Goal: Information Seeking & Learning: Learn about a topic

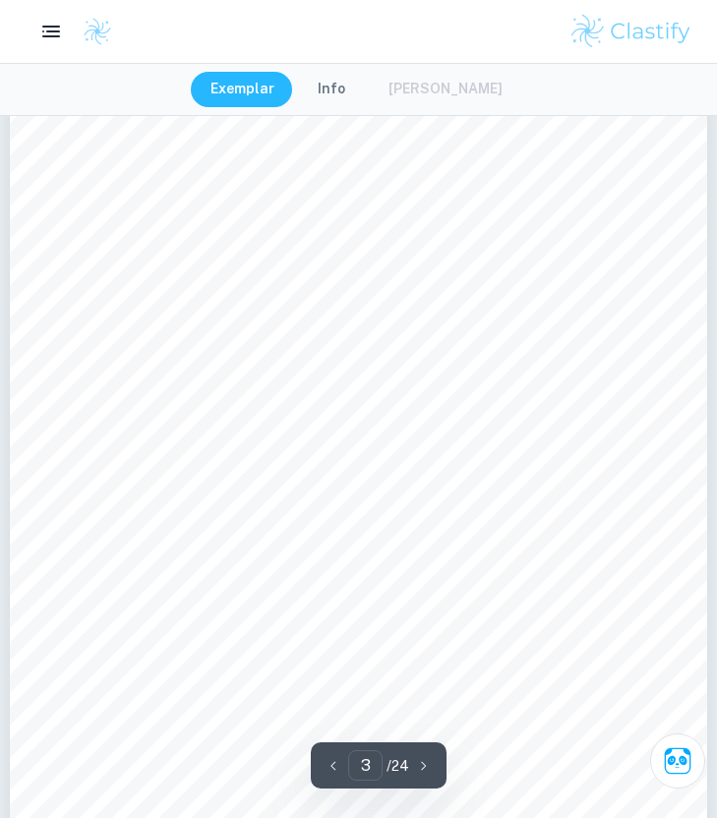
scroll to position [2192, 0]
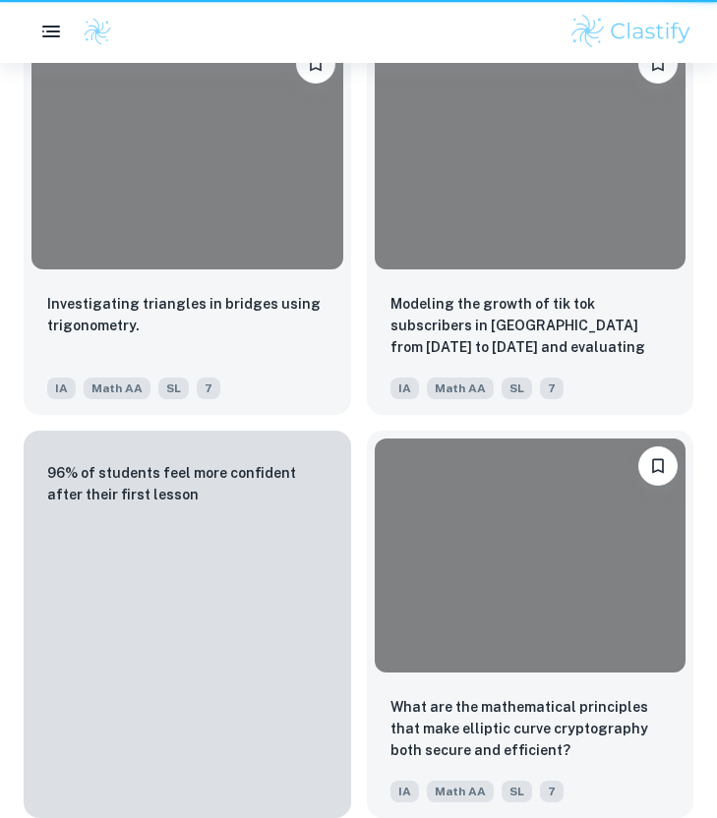
scroll to position [468, 0]
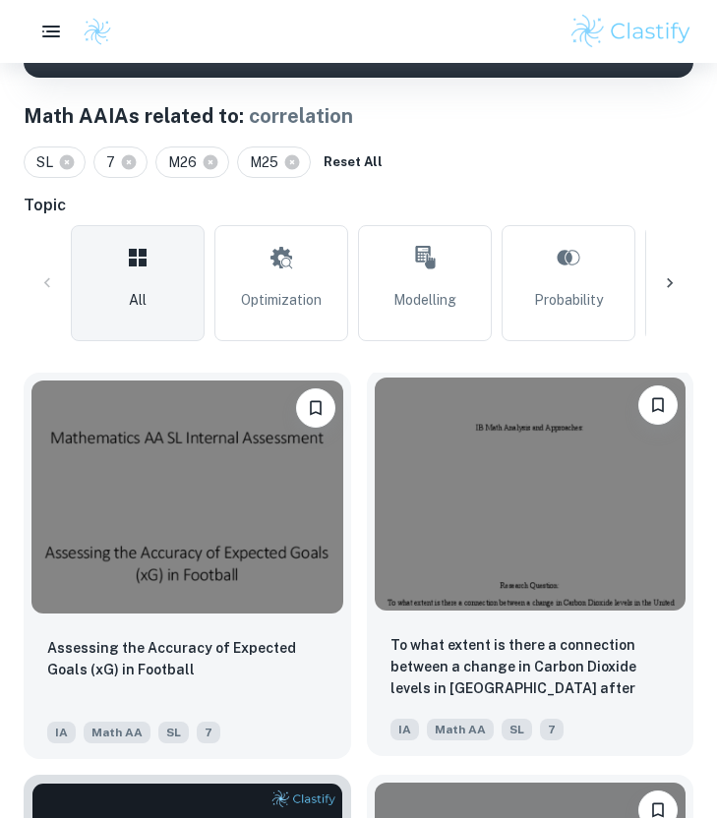
click at [446, 506] on img at bounding box center [531, 493] width 312 height 233
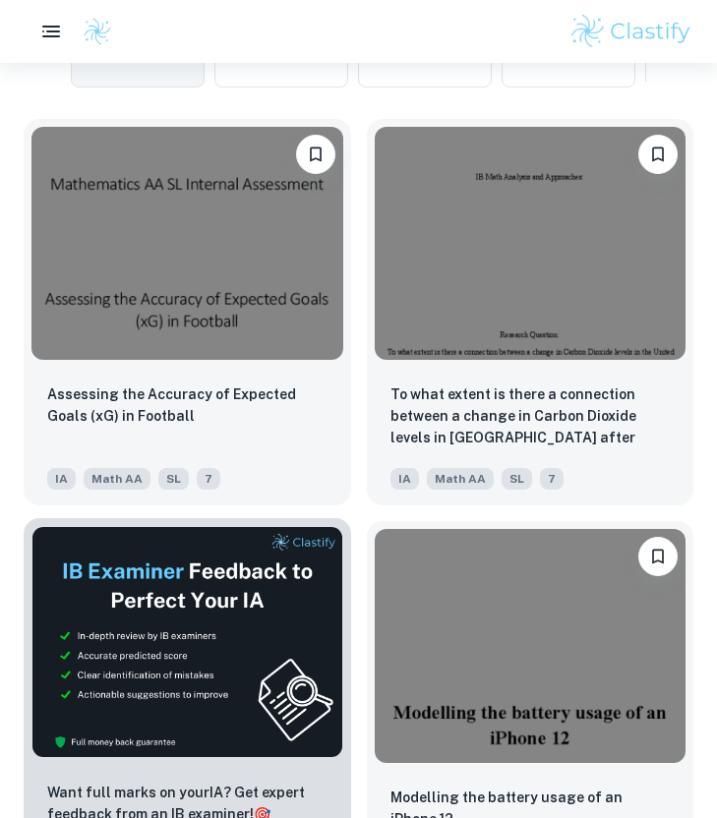
scroll to position [677, 0]
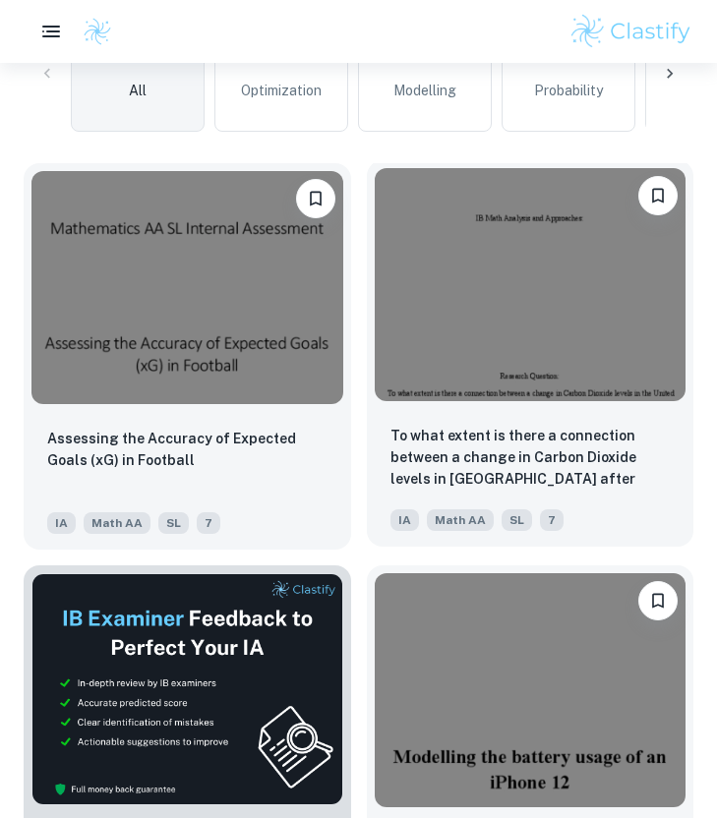
click at [598, 241] on img at bounding box center [531, 284] width 312 height 233
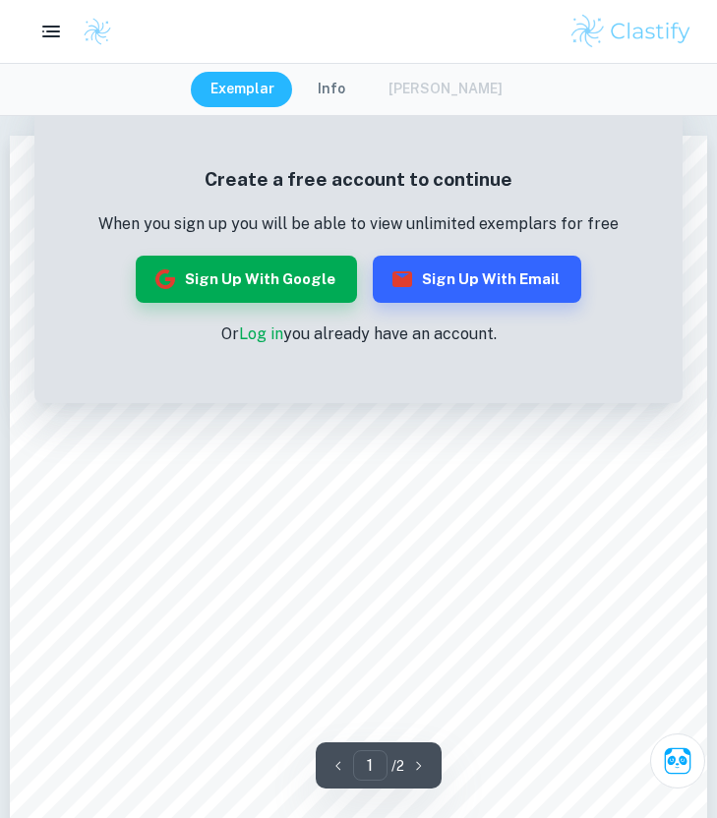
click at [260, 332] on link "Log in" at bounding box center [261, 333] width 44 height 19
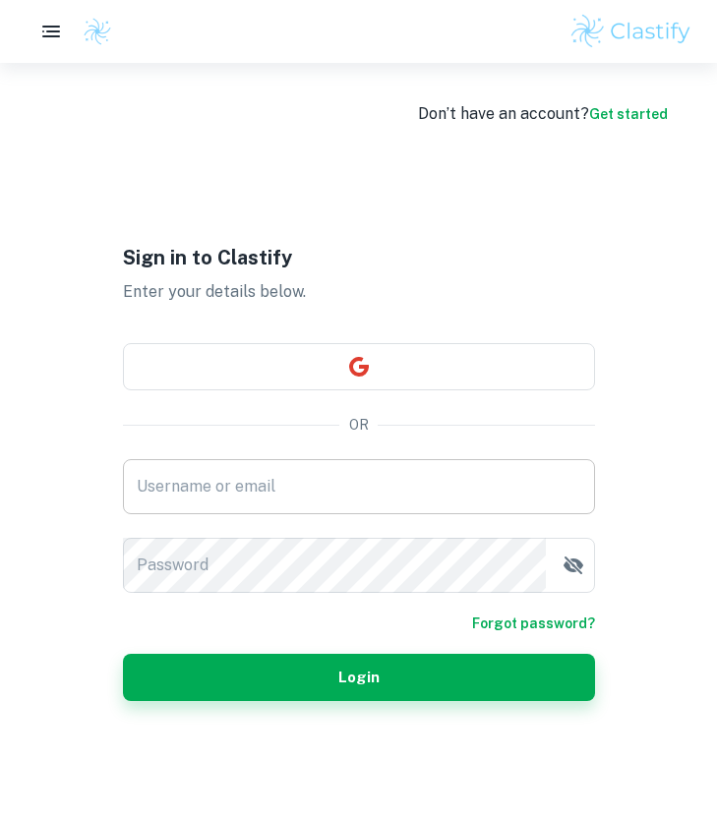
click at [283, 508] on input "Username or email" at bounding box center [359, 486] width 472 height 55
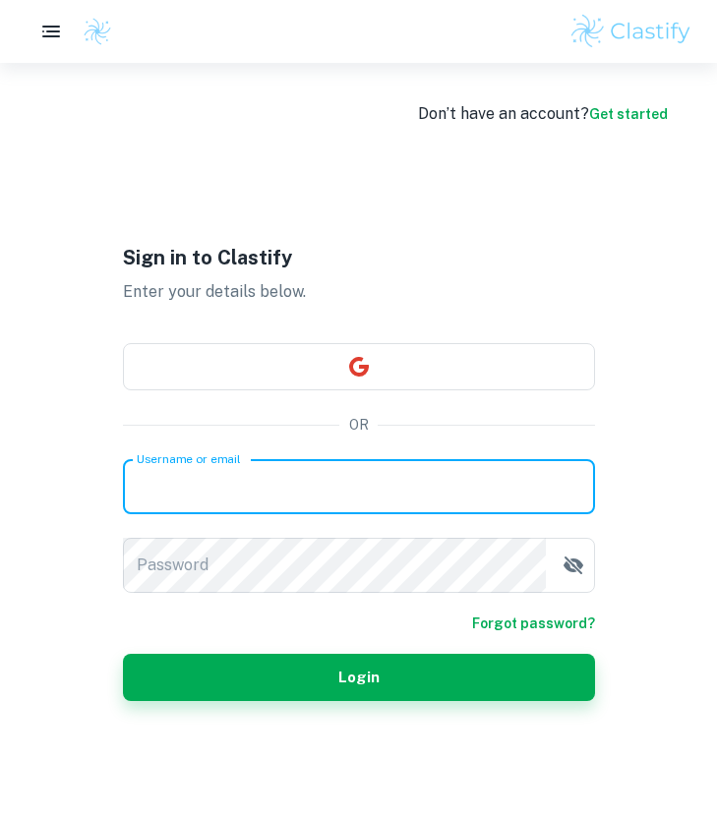
type input "[EMAIL_ADDRESS][DOMAIN_NAME]"
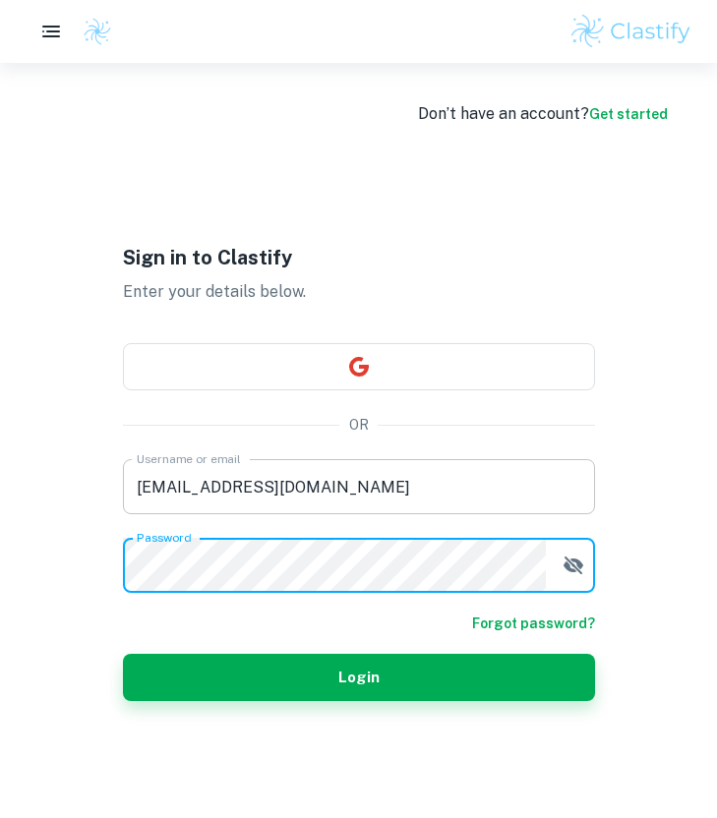
click at [123, 654] on button "Login" at bounding box center [359, 677] width 472 height 47
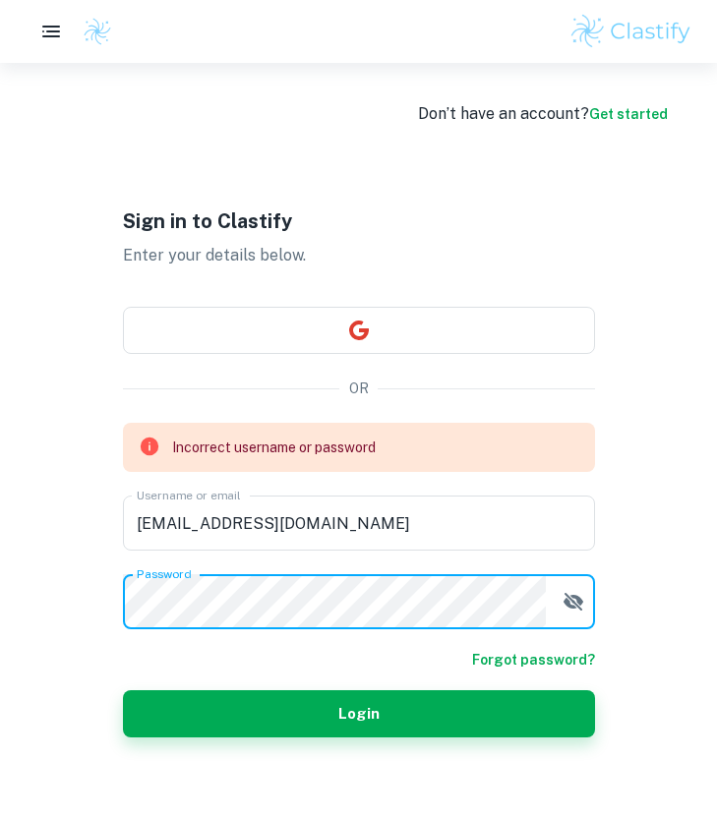
click at [574, 612] on form "Incorrect username or password Username or email [EMAIL_ADDRESS][DOMAIN_NAME] U…" at bounding box center [359, 580] width 472 height 315
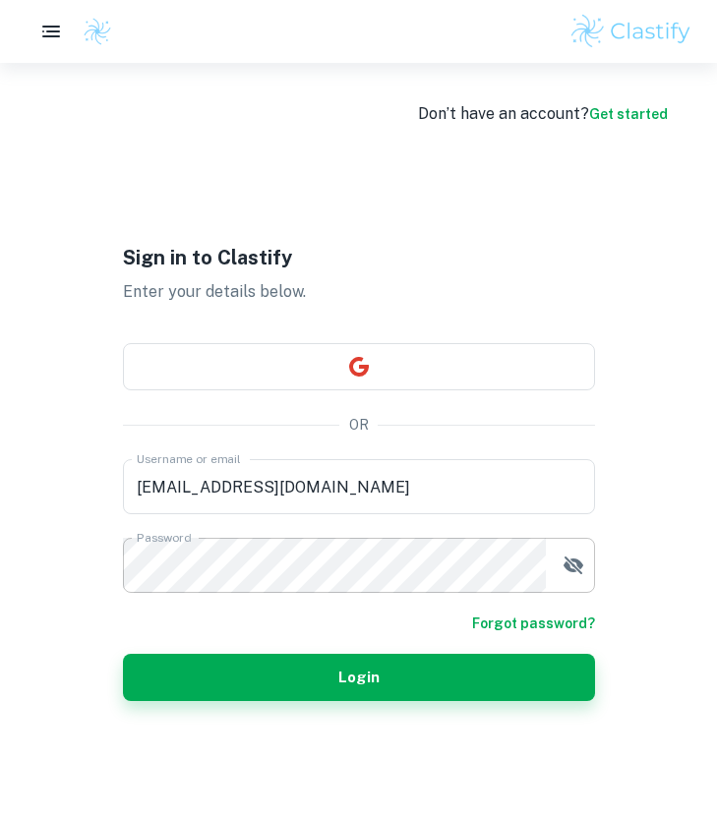
click at [576, 566] on icon "button" at bounding box center [573, 565] width 24 height 24
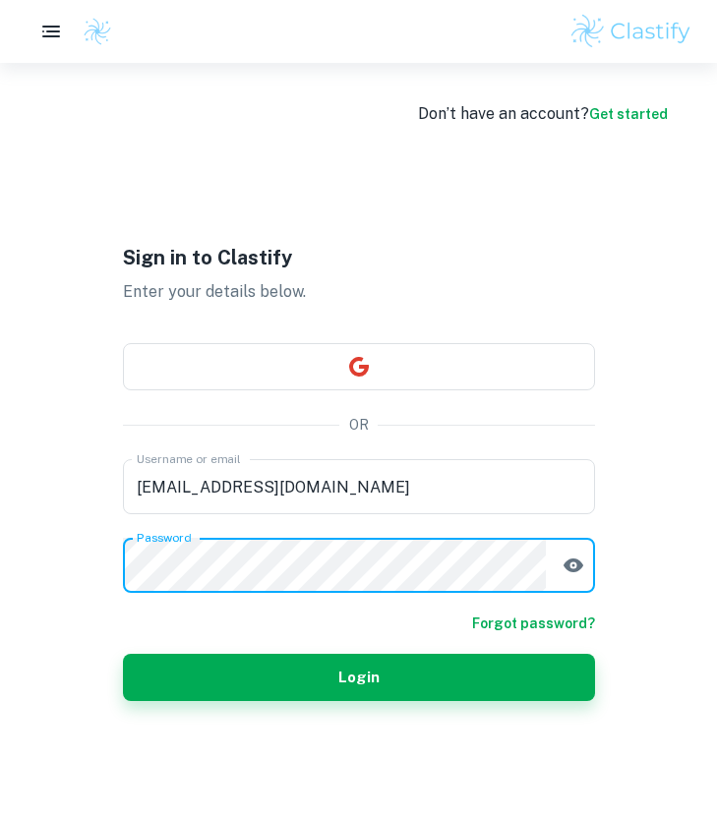
click at [293, 706] on div "Sign in to Clastify Enter your details below. OR Username or email [EMAIL_ADDRE…" at bounding box center [359, 472] width 472 height 818
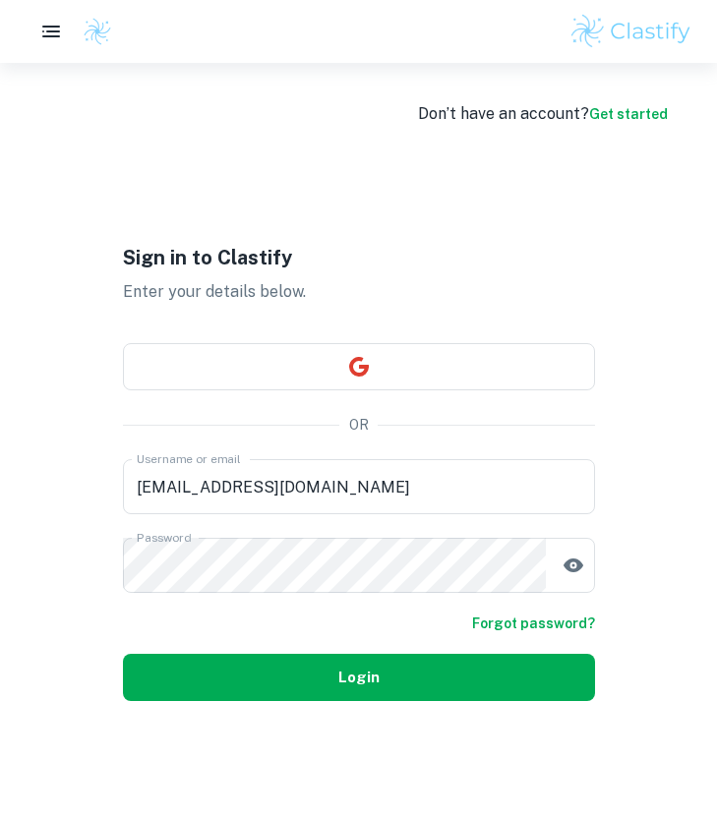
click at [292, 679] on button "Login" at bounding box center [359, 677] width 472 height 47
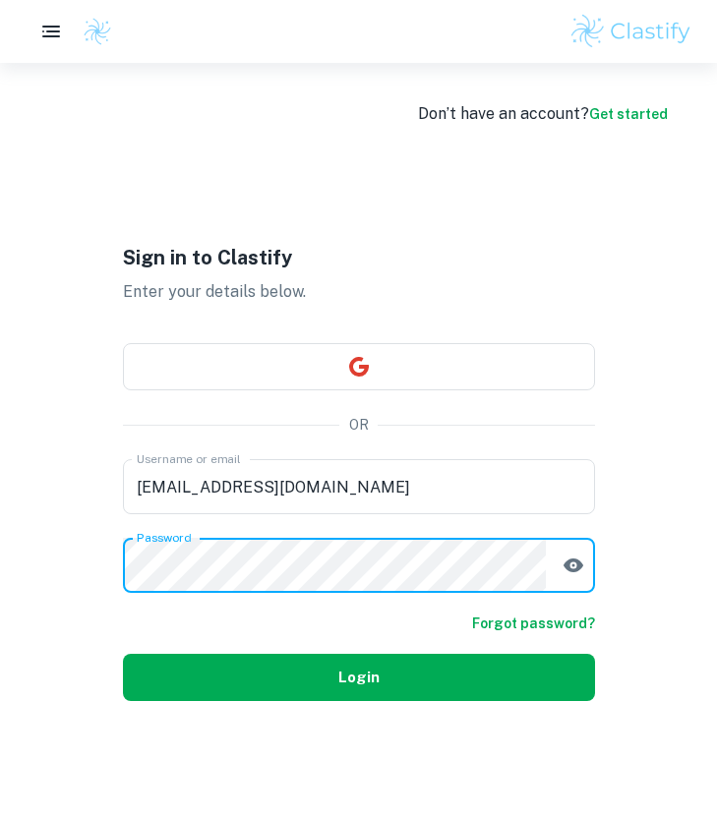
click at [289, 687] on button "Login" at bounding box center [359, 677] width 472 height 47
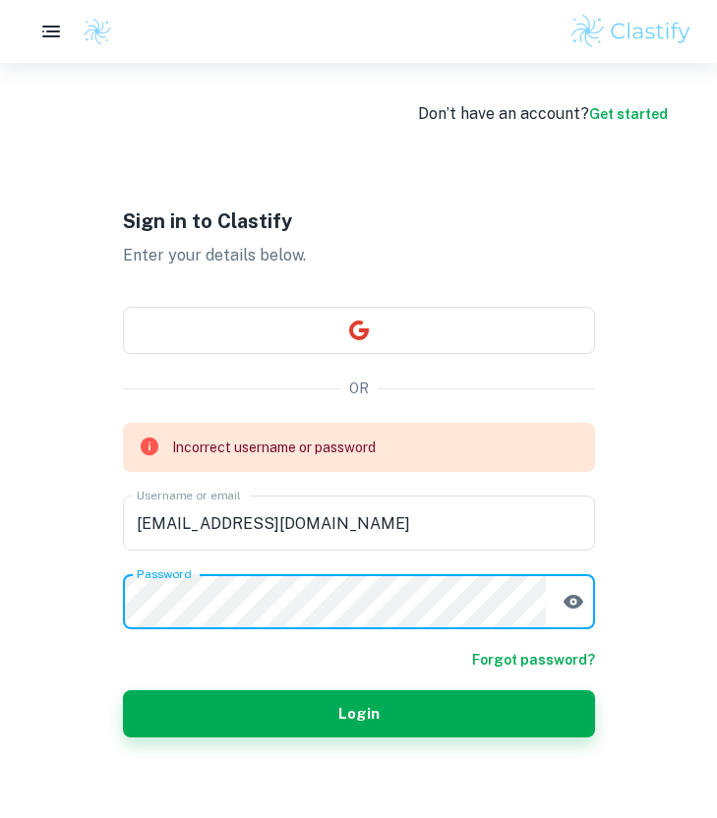
click at [32, 600] on div "Don’t have an account? Get started Sign in to Clastify Enter your details below…" at bounding box center [358, 472] width 717 height 818
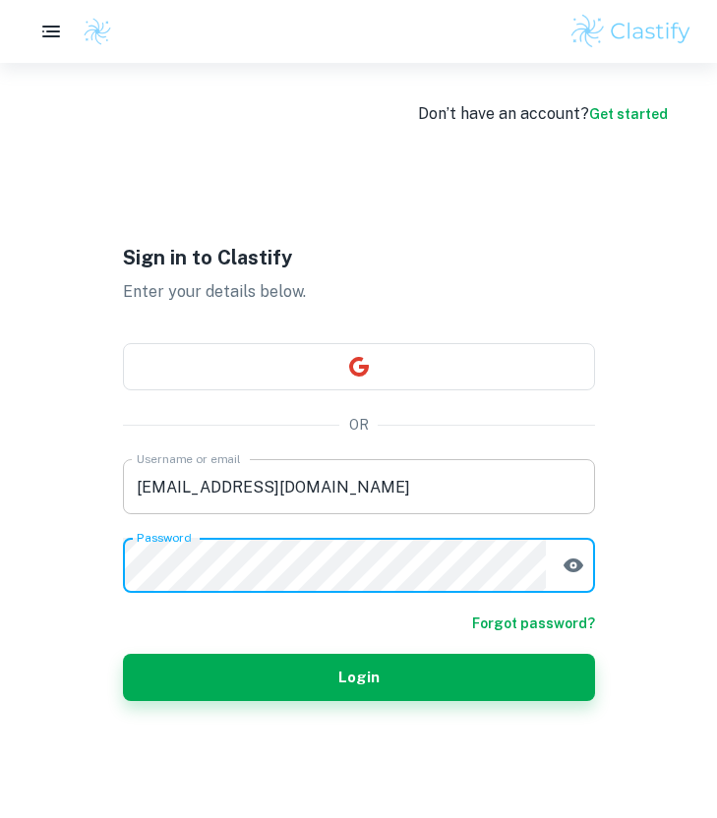
click at [228, 483] on input "[EMAIL_ADDRESS][DOMAIN_NAME]" at bounding box center [359, 486] width 472 height 55
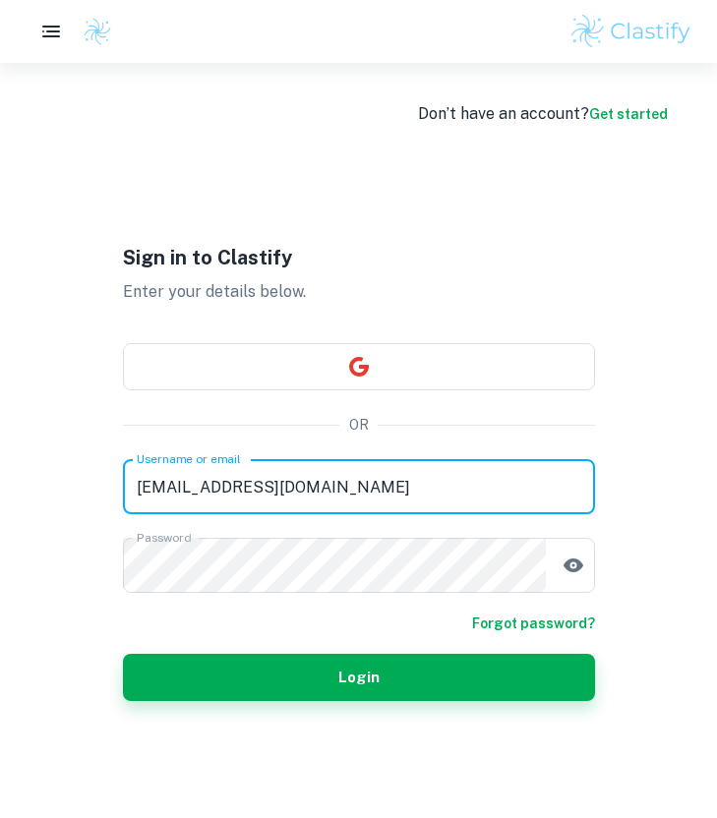
click at [228, 483] on input "[EMAIL_ADDRESS][DOMAIN_NAME]" at bounding box center [359, 486] width 472 height 55
click at [142, 616] on div "Forgot password?" at bounding box center [359, 623] width 472 height 22
click at [235, 491] on input "[EMAIL_ADDRESS][DOMAIN_NAME]" at bounding box center [359, 486] width 472 height 55
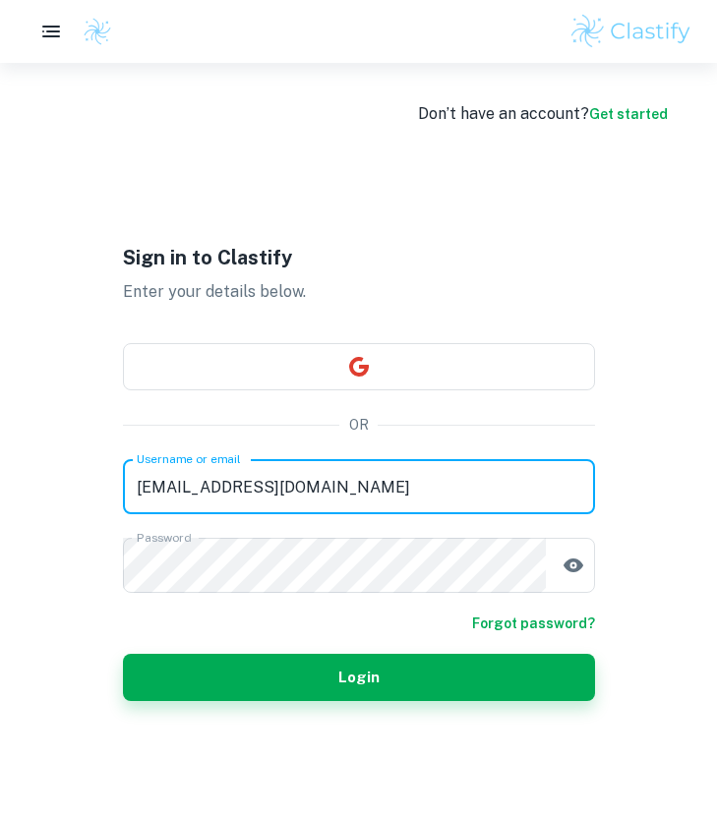
click at [235, 491] on input "[EMAIL_ADDRESS][DOMAIN_NAME]" at bounding box center [359, 486] width 472 height 55
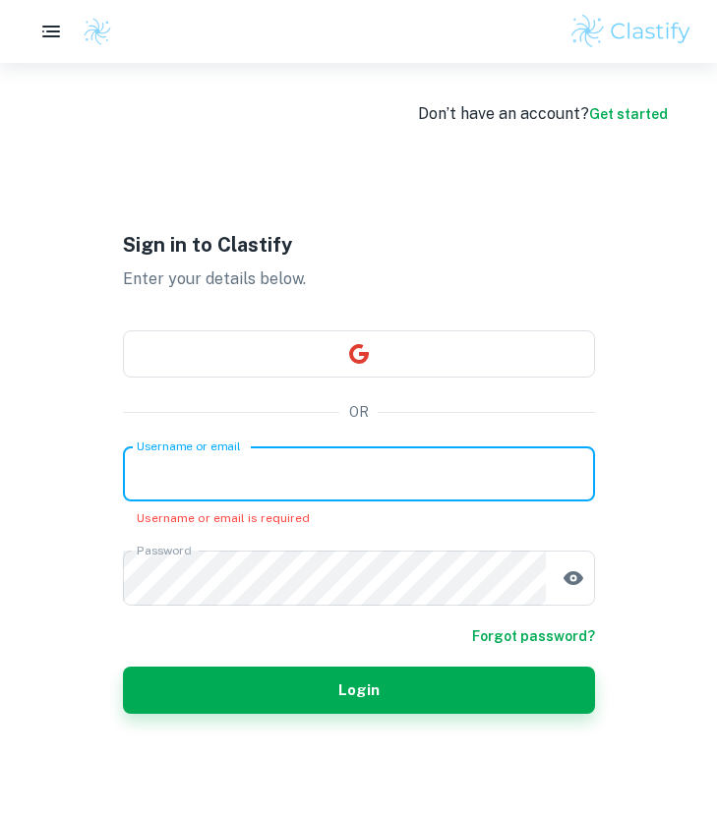
click at [168, 485] on input "Username or email" at bounding box center [359, 473] width 472 height 55
type input "[EMAIL_ADDRESS][DOMAIN_NAME]"
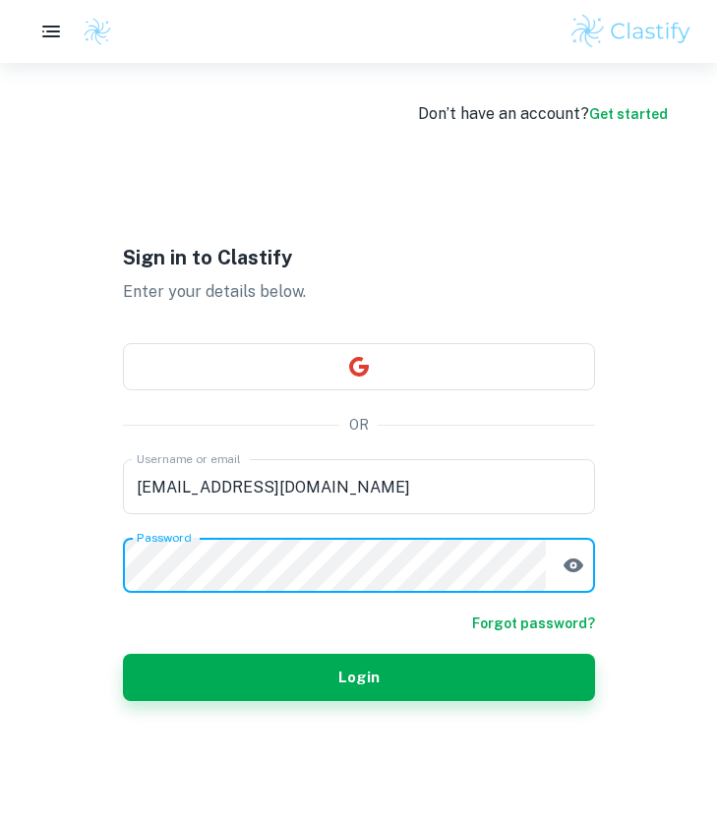
click at [0, 567] on html "We value your privacy We use cookies to enhance your browsing experience, serve…" at bounding box center [358, 409] width 717 height 818
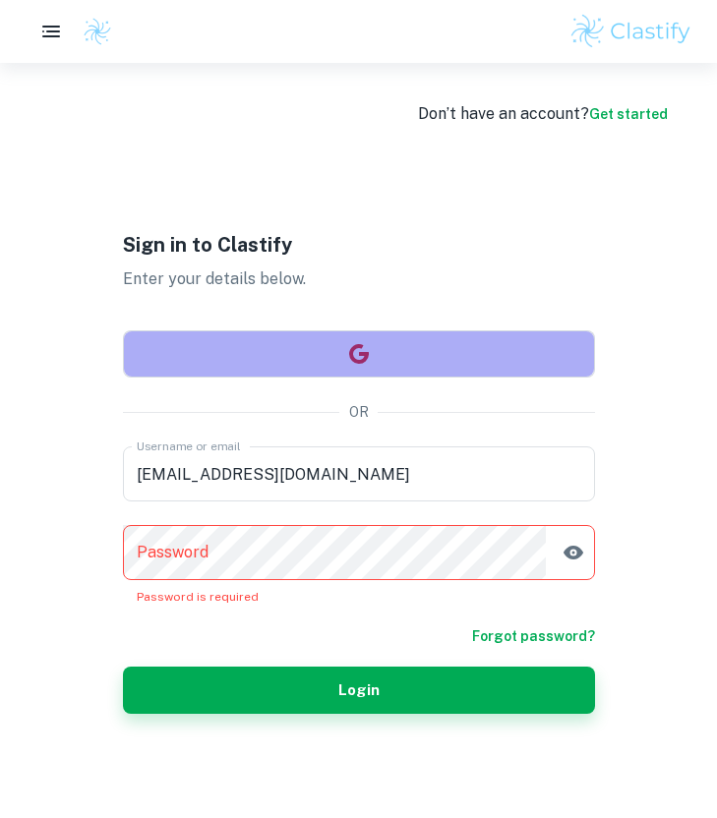
click at [241, 343] on button "button" at bounding box center [359, 353] width 472 height 47
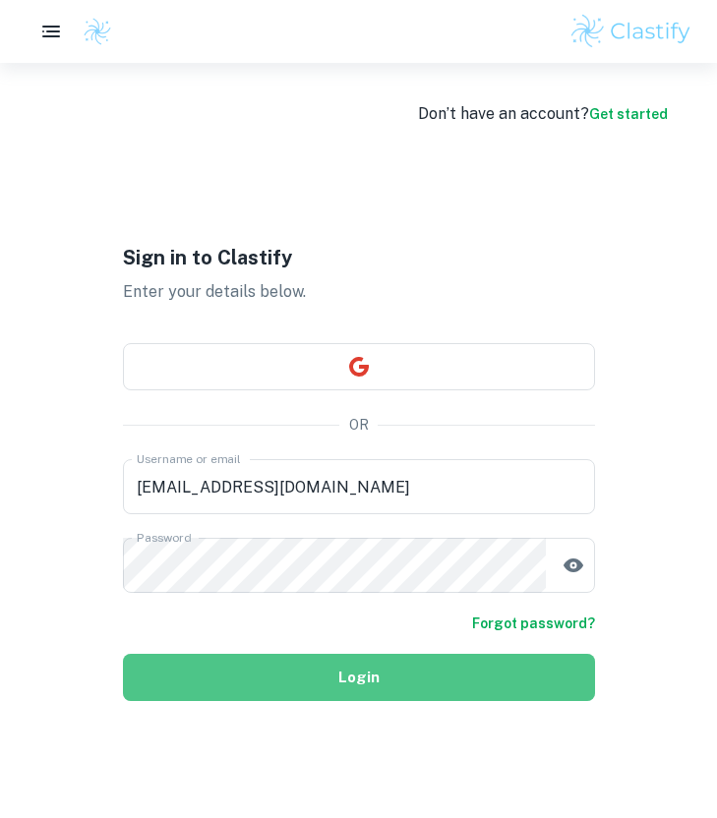
click at [452, 673] on button "Login" at bounding box center [359, 677] width 472 height 47
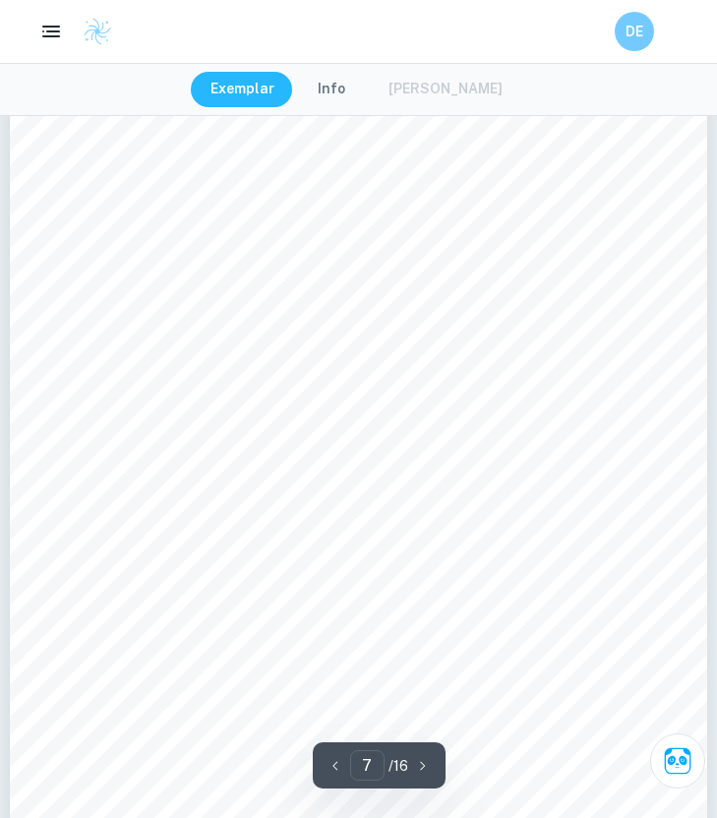
scroll to position [5853, 0]
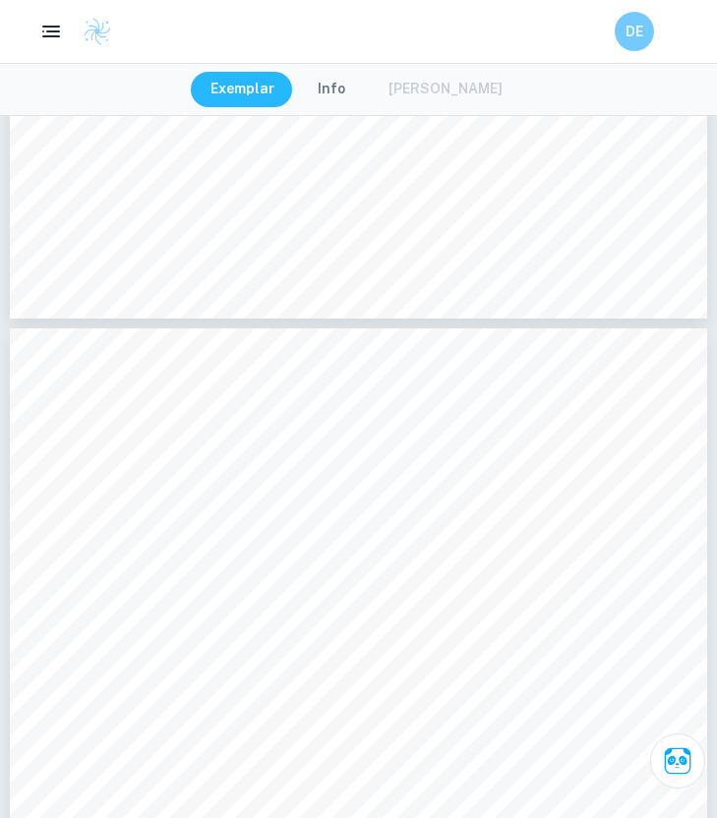
type input "6"
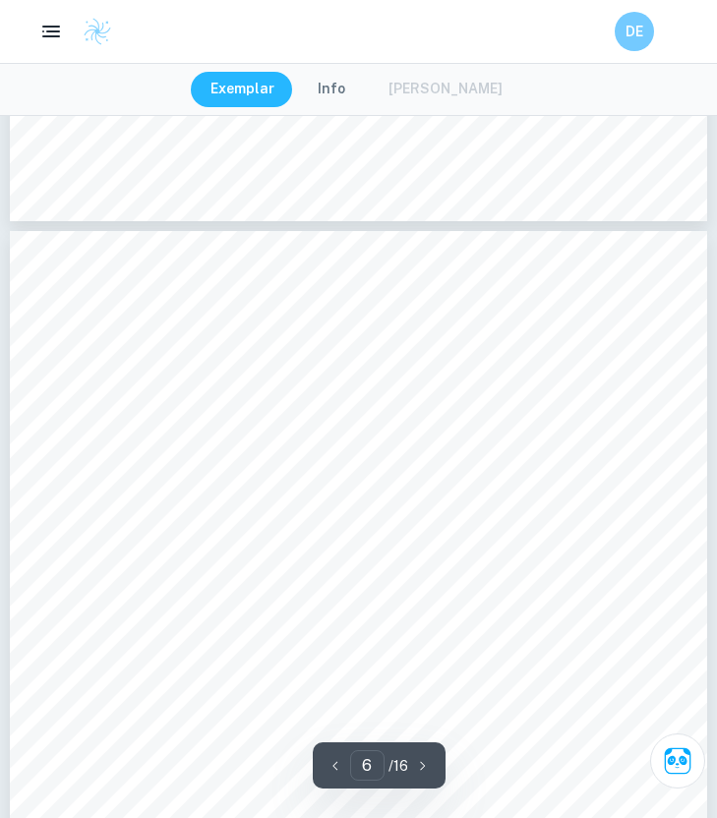
scroll to position [4687, 0]
